Goal: Information Seeking & Learning: Learn about a topic

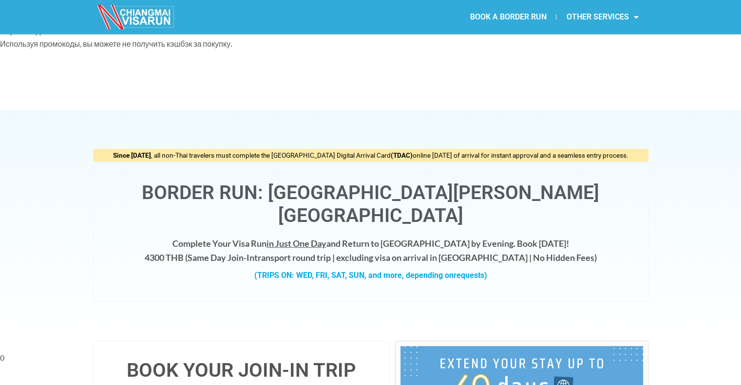
click at [99, 162] on div "Border Run: Chiang Mai - Chiang Khong Complete Your Visa Run in Just One Day an…" at bounding box center [370, 232] width 555 height 140
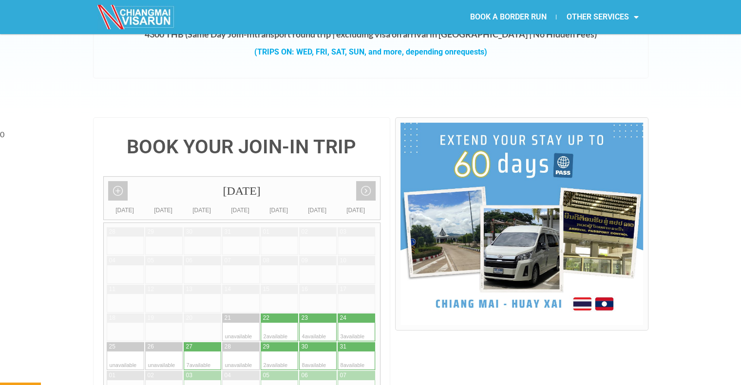
scroll to position [244, 0]
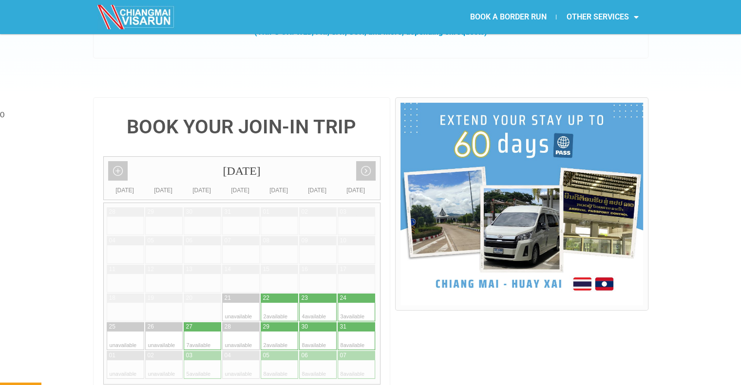
click at [516, 20] on link "BOOK A BORDER RUN" at bounding box center [508, 17] width 96 height 22
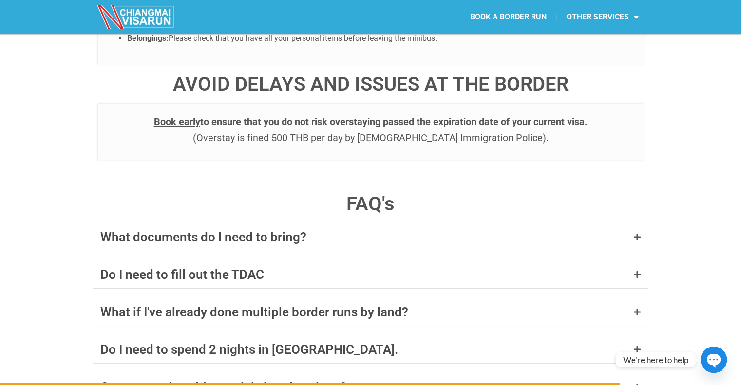
scroll to position [3754, 0]
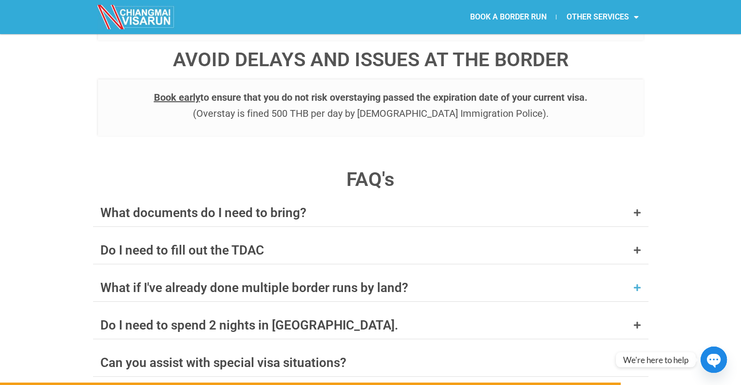
click at [261, 282] on div "What if I've already done multiple border runs by land?" at bounding box center [254, 288] width 308 height 13
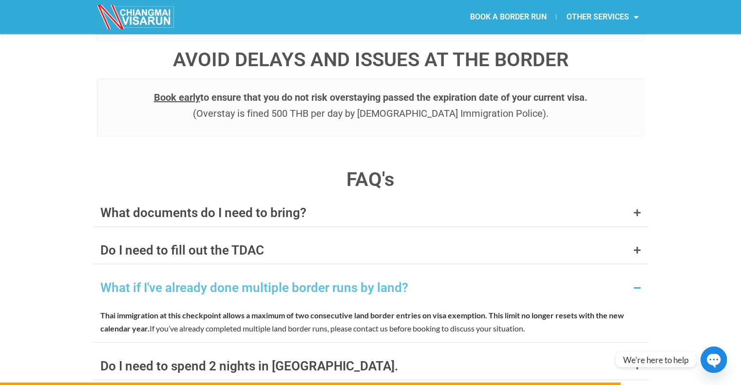
click at [247, 311] on strong "Thai immigration at this checkpoint allows a maximum of two consecutive land bo…" at bounding box center [293, 315] width 387 height 9
copy p "Thai immigration at this checkpoint allows a maximum of two consecutive land bo…"
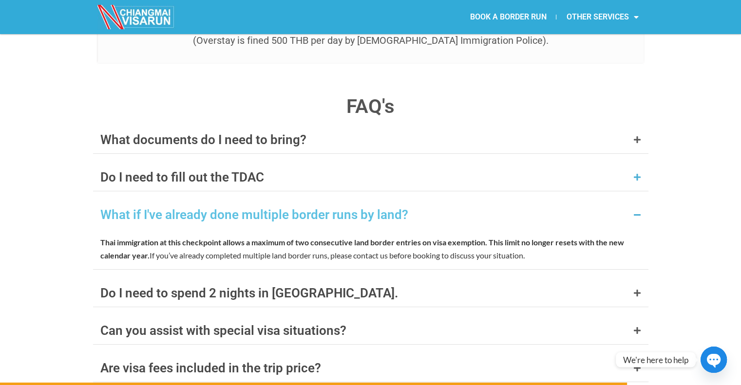
scroll to position [3851, 0]
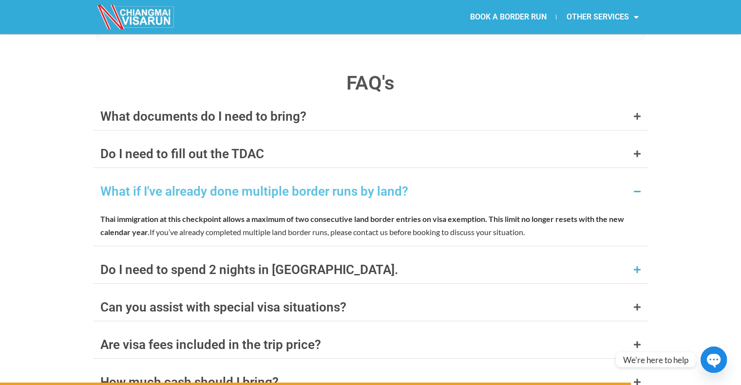
click at [247, 264] on div "Do I need to spend 2 nights in Laos." at bounding box center [249, 270] width 298 height 13
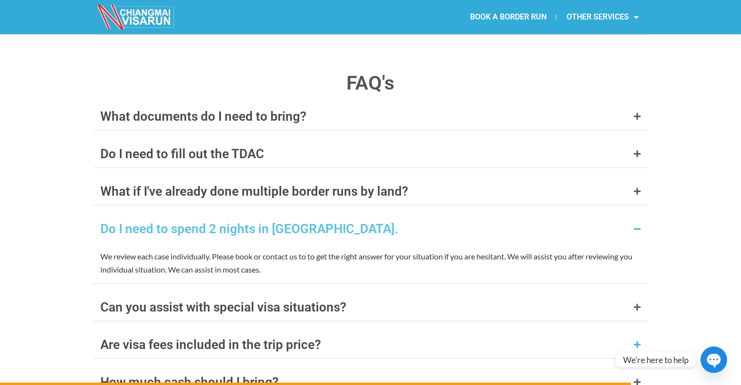
click at [230, 339] on div "Are visa fees included in the trip price?" at bounding box center [210, 345] width 221 height 13
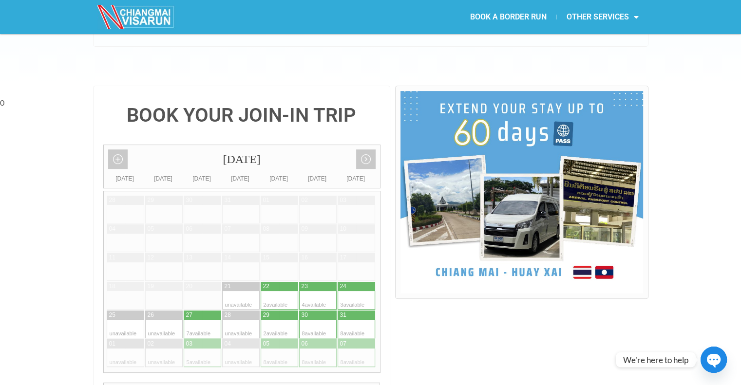
scroll to position [0, 0]
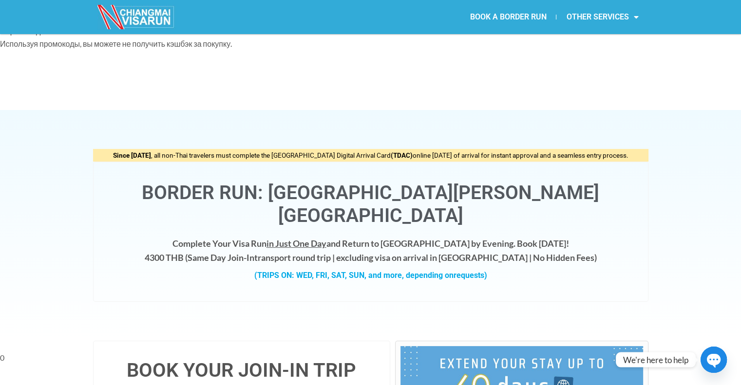
click at [138, 16] on img at bounding box center [136, 17] width 78 height 24
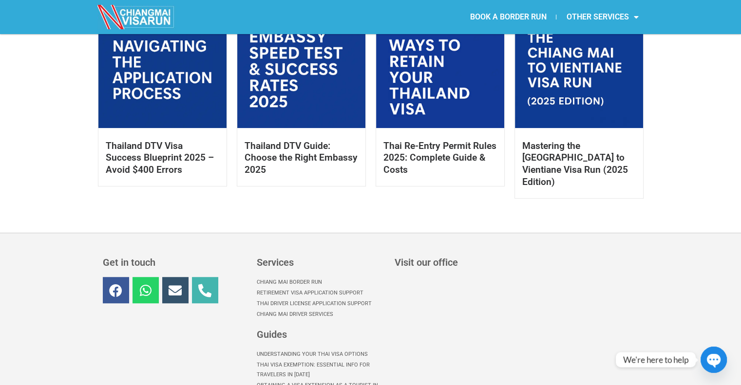
scroll to position [723, 0]
